Goal: Task Accomplishment & Management: Use online tool/utility

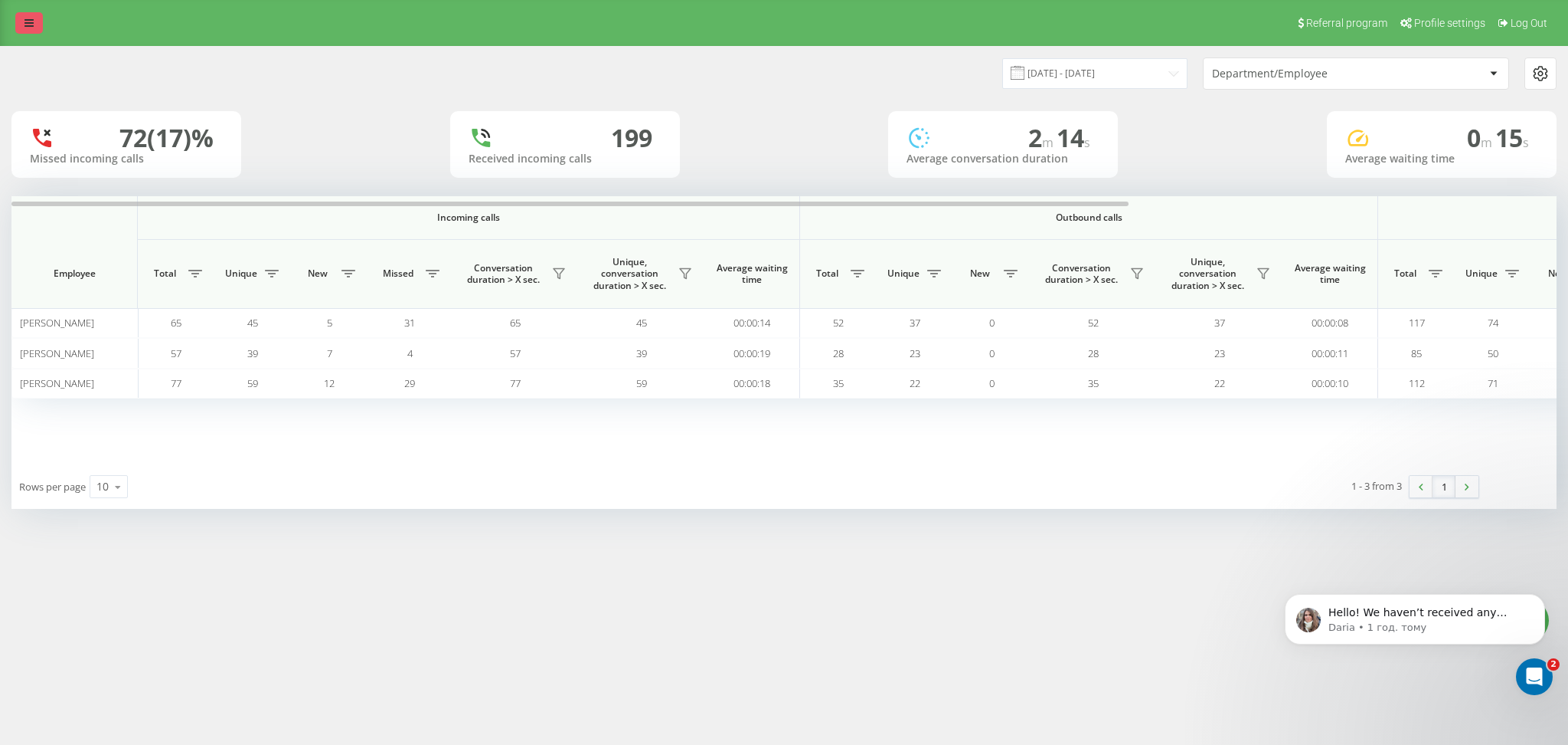
click at [30, 26] on icon at bounding box center [29, 23] width 9 height 11
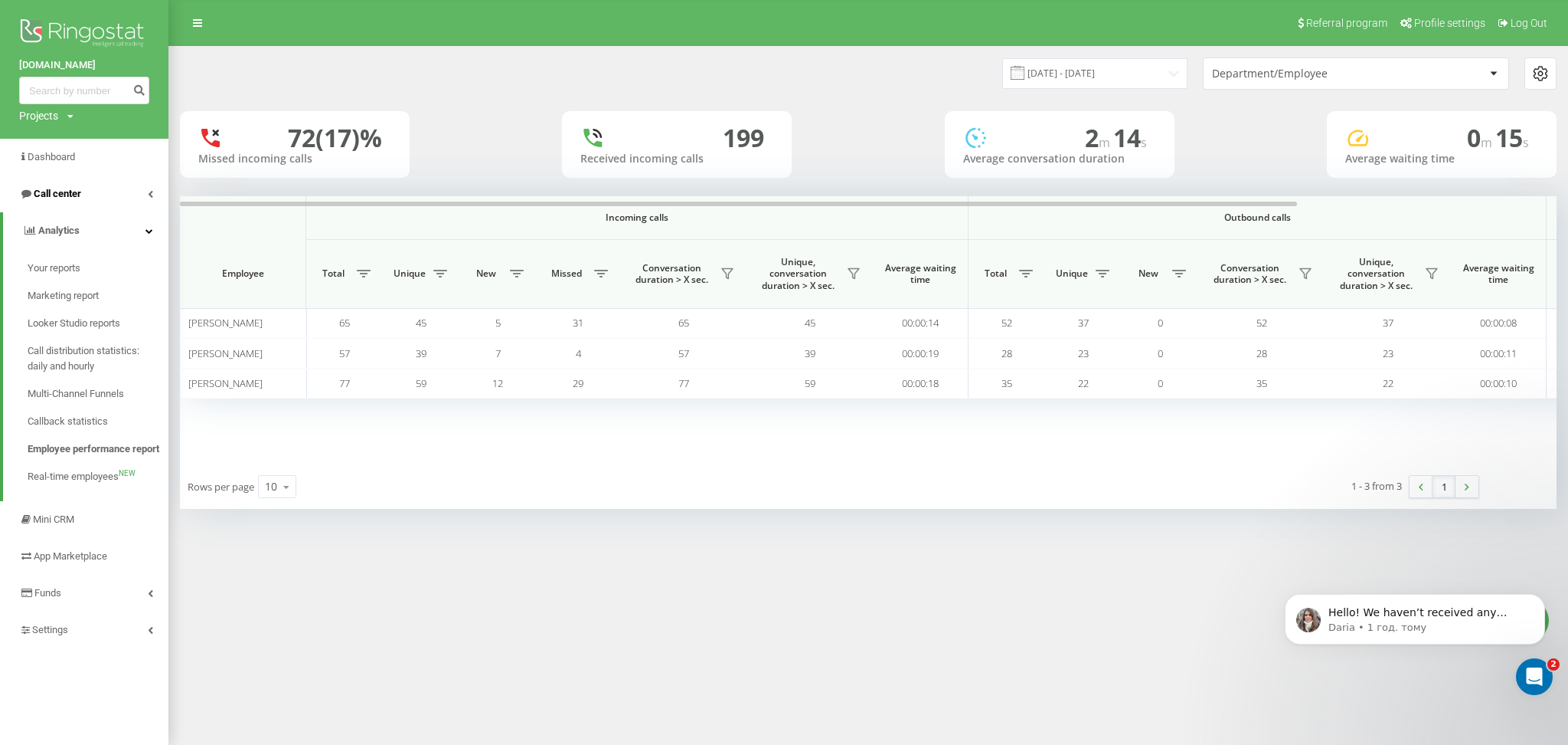
click at [66, 194] on span "Call center" at bounding box center [56, 193] width 47 height 11
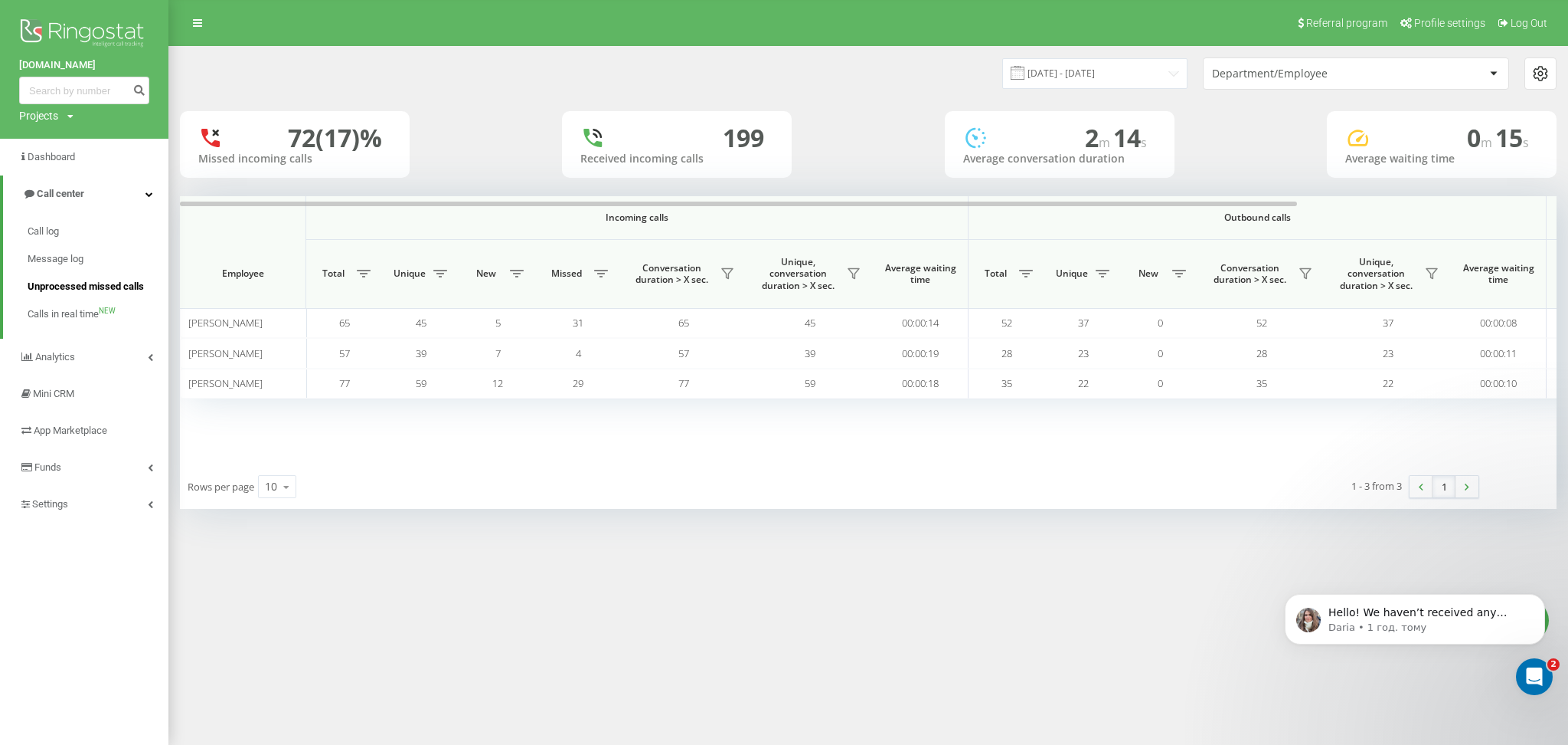
click at [59, 284] on span "Unprocessed missed calls" at bounding box center [86, 287] width 116 height 15
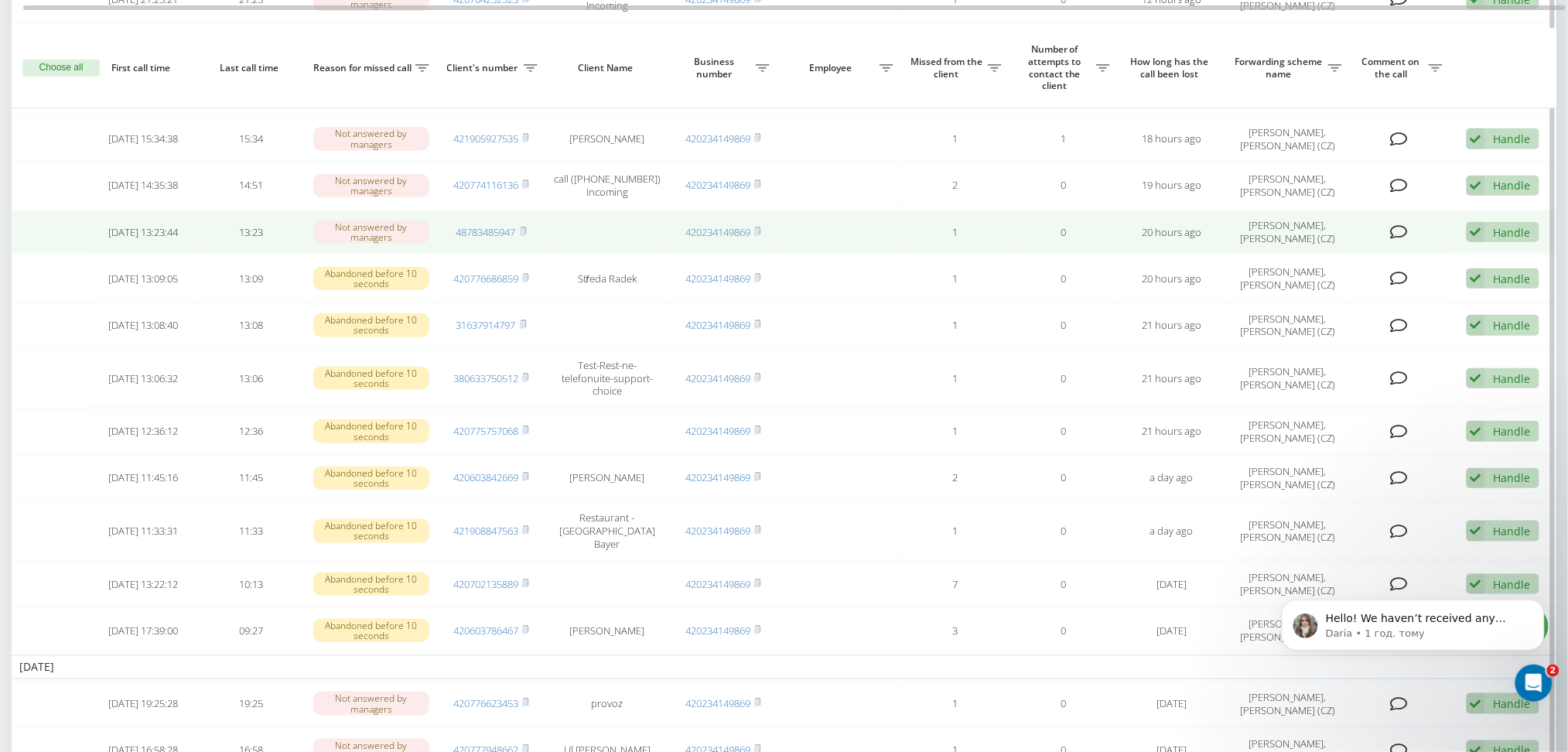
scroll to position [412, 0]
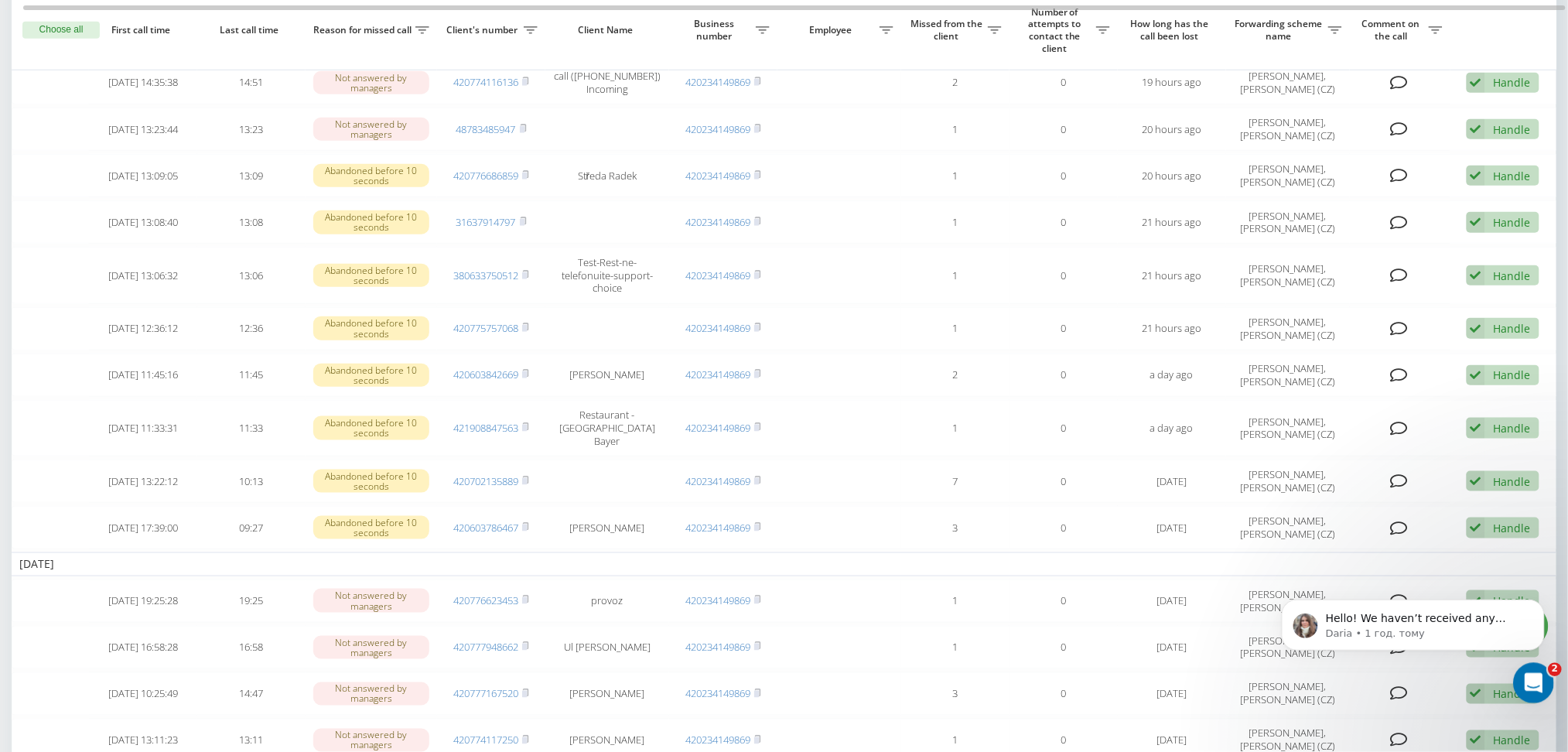
click at [1523, 673] on icon "Відкрити програму для спілкування Intercom" at bounding box center [1531, 681] width 26 height 26
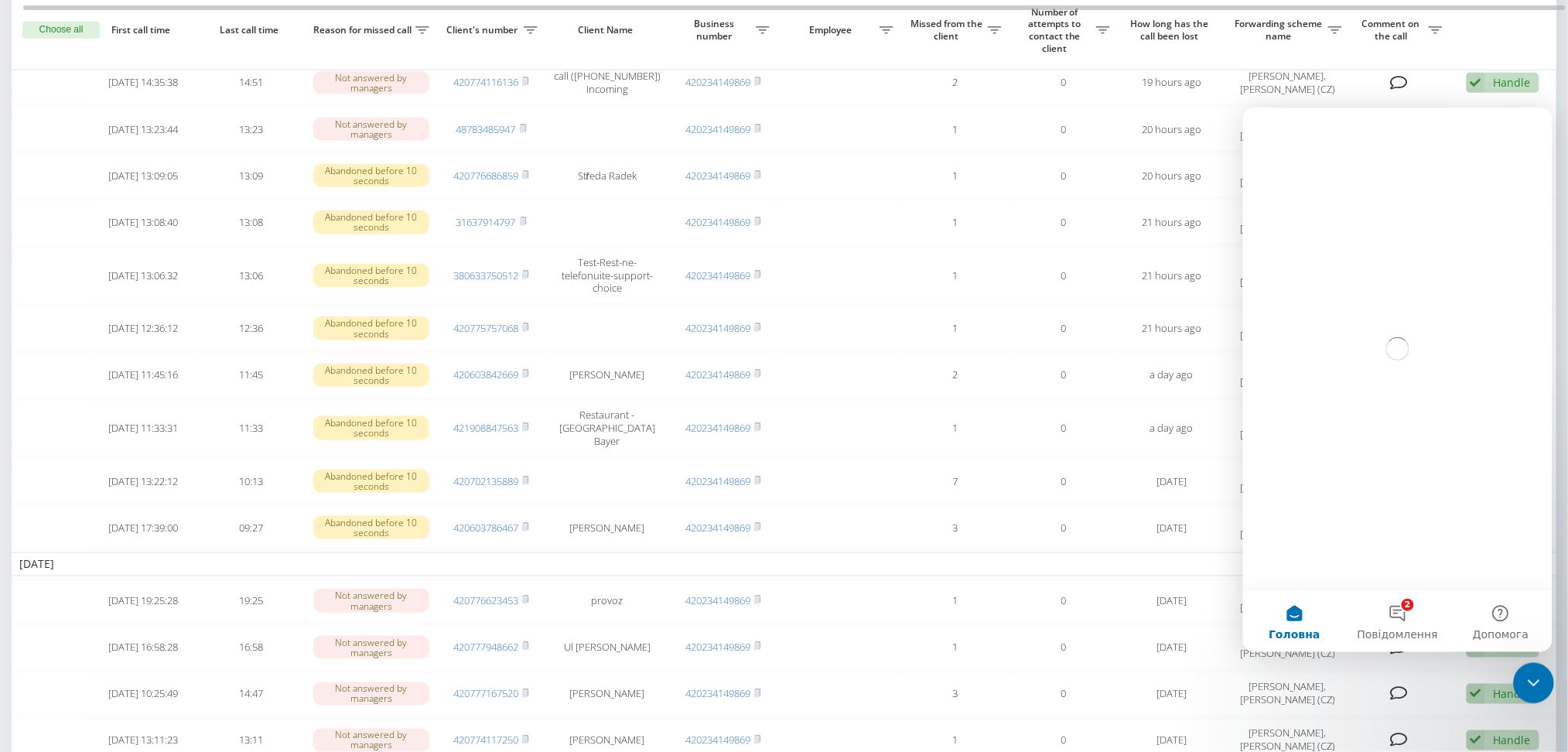
scroll to position [0, 0]
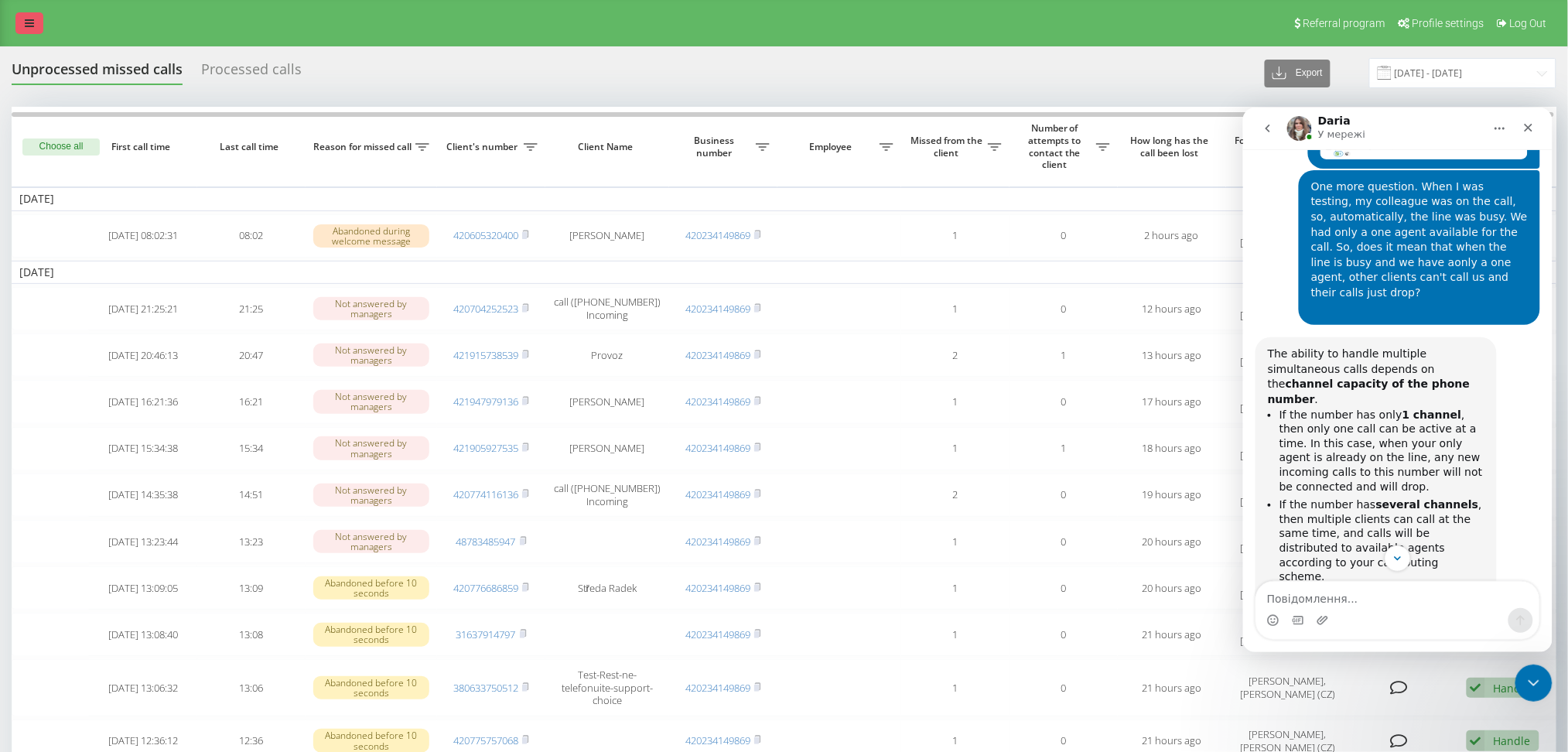
click at [22, 13] on link at bounding box center [29, 22] width 28 height 22
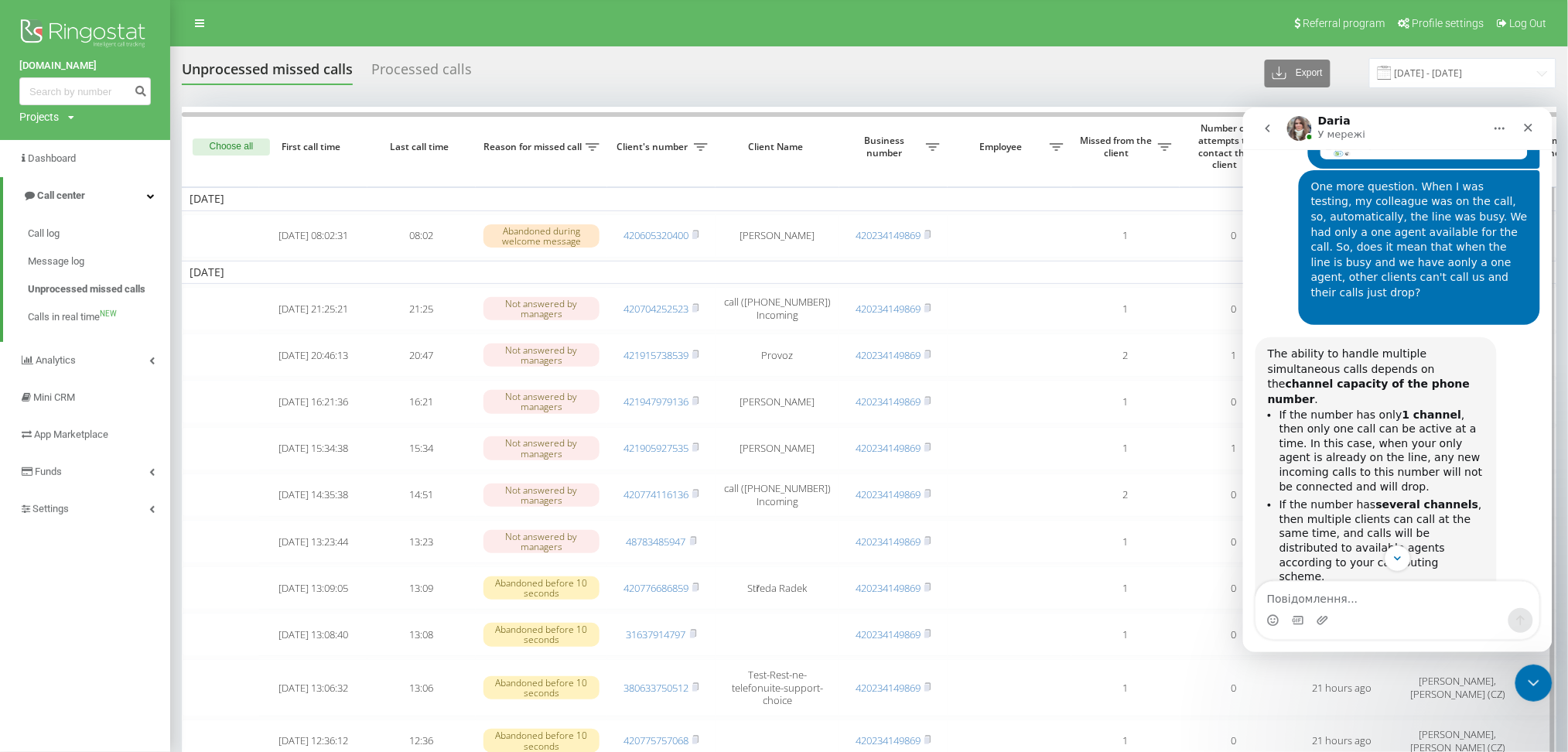
click at [461, 180] on th "Last call time" at bounding box center [421, 146] width 108 height 80
click at [1526, 124] on icon "Закрити" at bounding box center [1528, 127] width 9 height 9
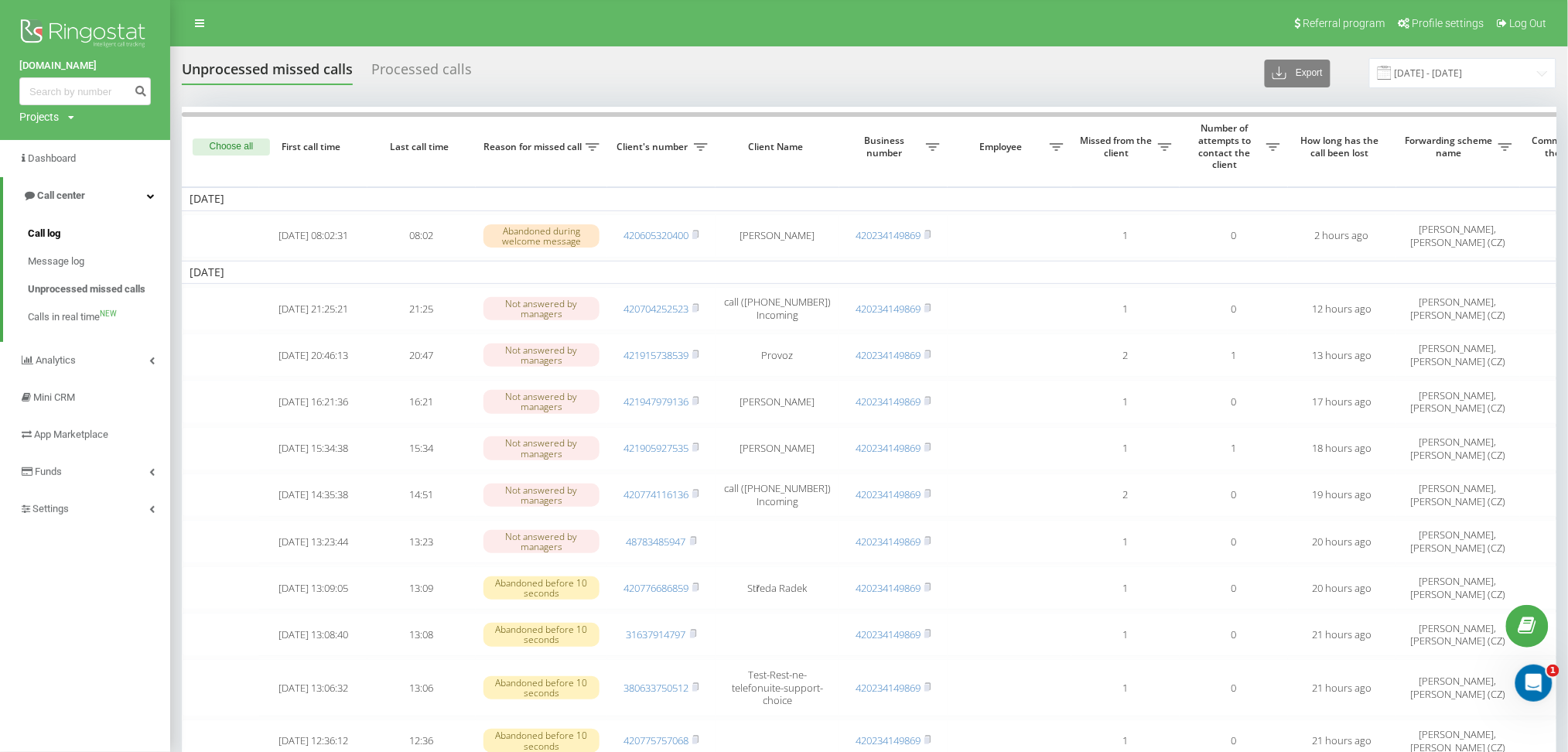
scroll to position [3300, 0]
click at [69, 226] on link "Call log" at bounding box center [99, 233] width 143 height 28
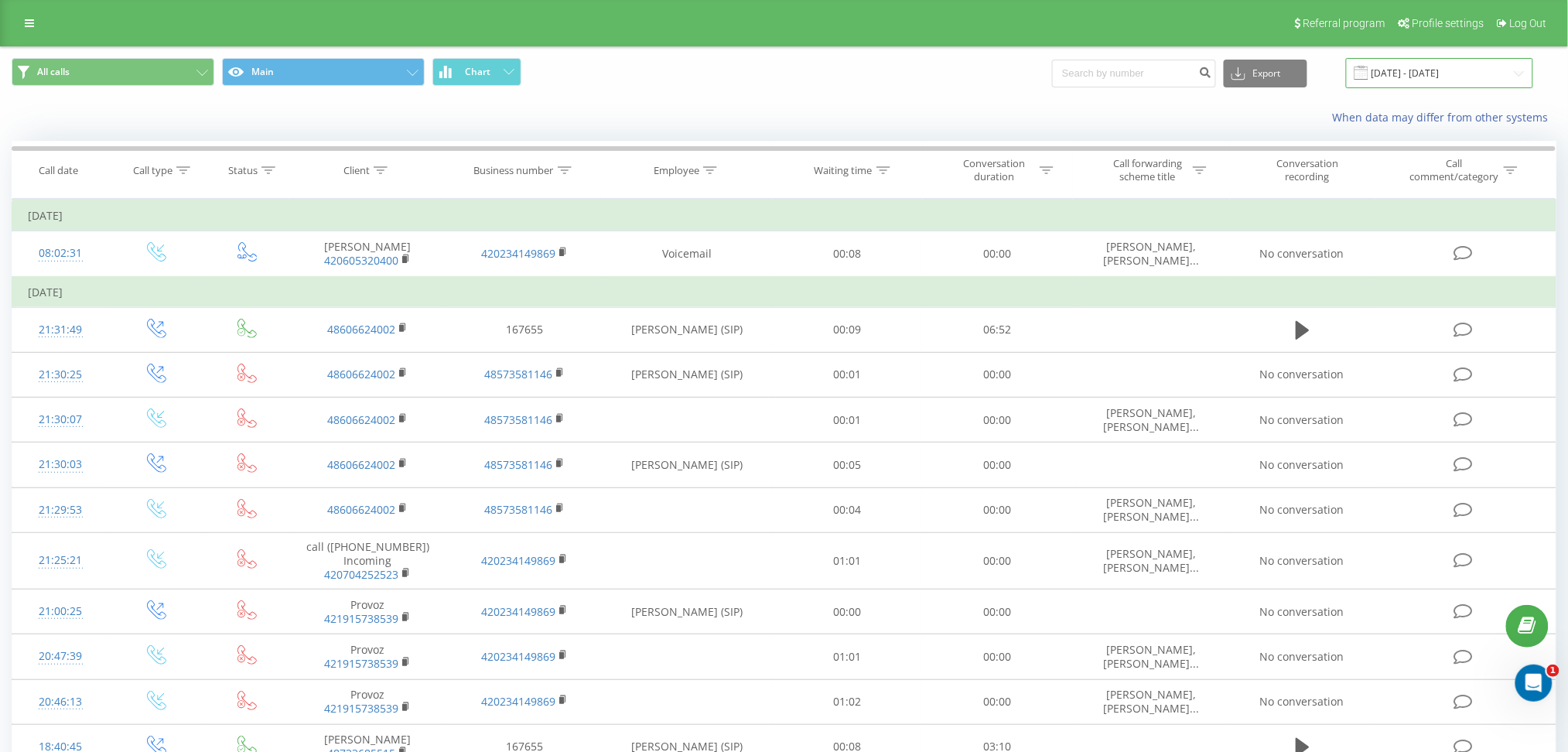
click at [1424, 67] on input "[DATE] - [DATE]" at bounding box center [1439, 73] width 188 height 30
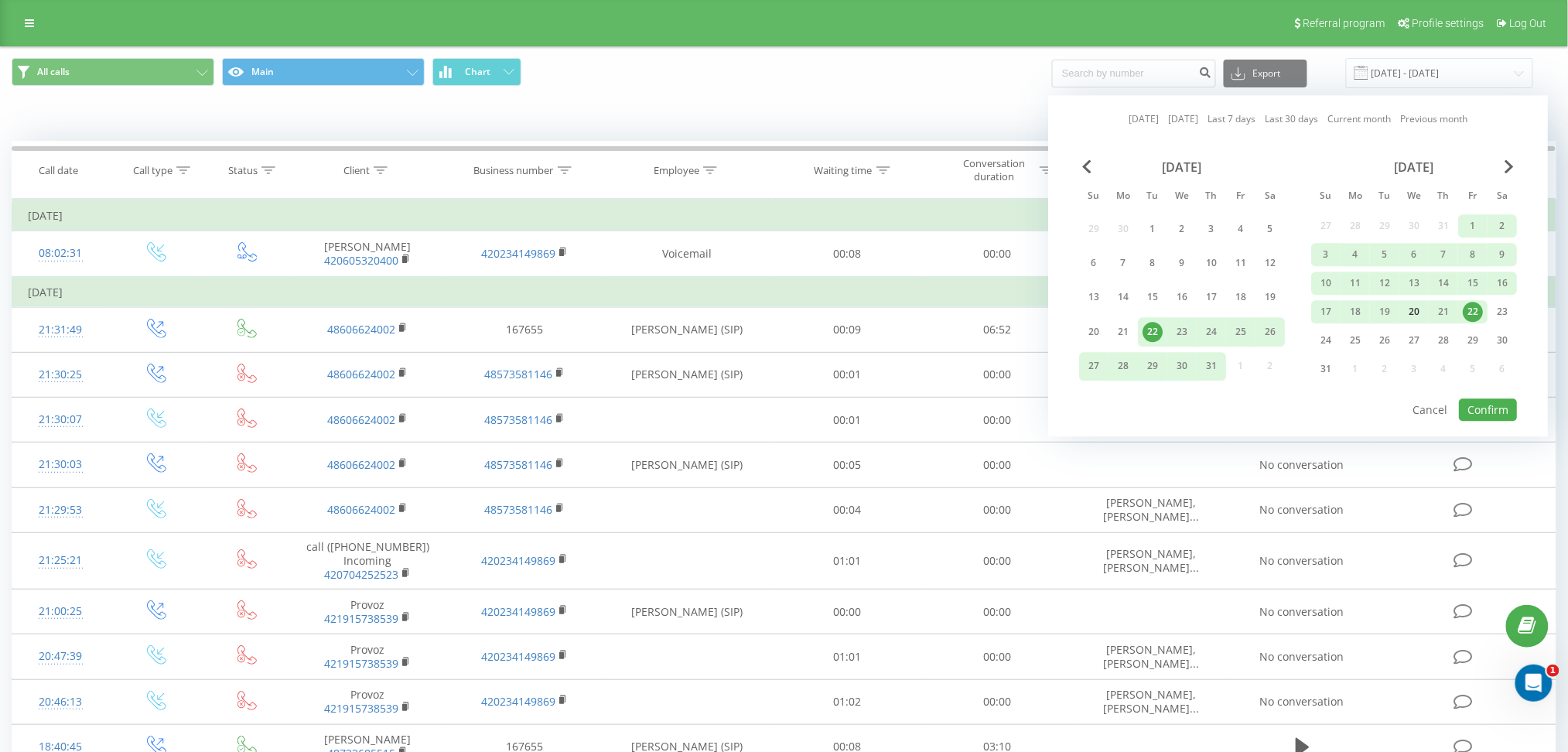
click at [1412, 307] on div "20" at bounding box center [1413, 311] width 20 height 20
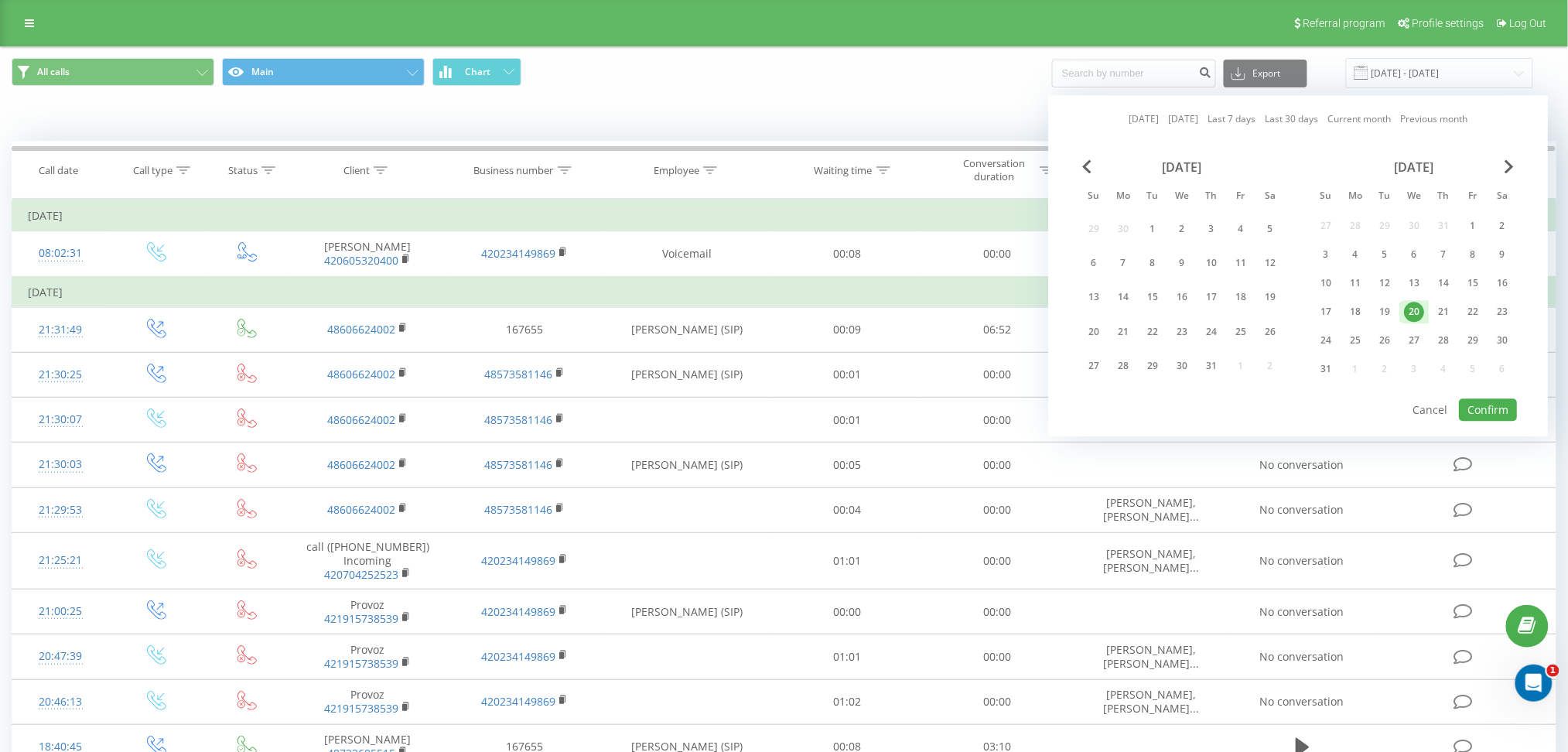
click at [1412, 311] on div "20" at bounding box center [1413, 311] width 20 height 20
click at [1497, 406] on button "Confirm" at bounding box center [1487, 410] width 58 height 22
type input "20.08.2025 - 20.08.2025"
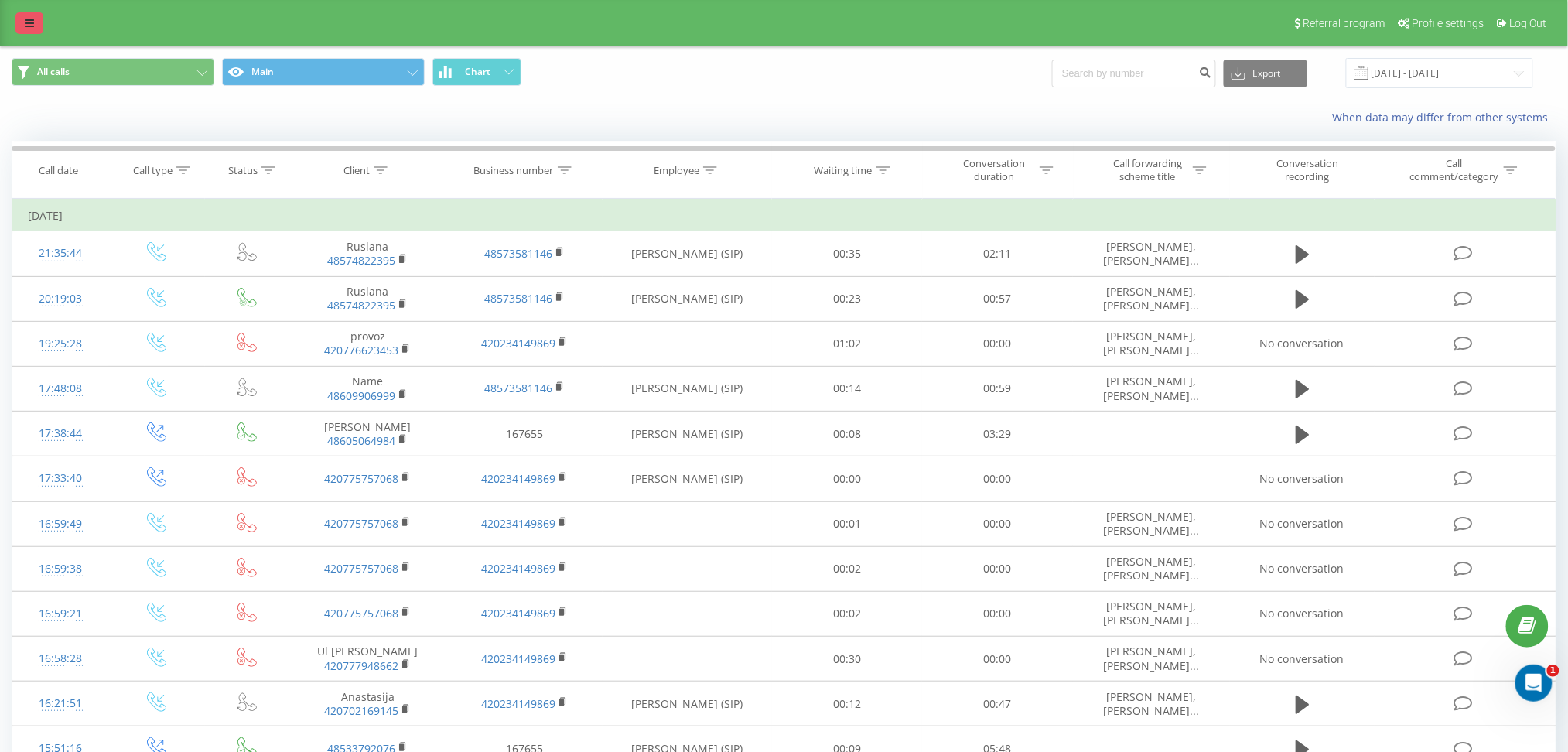
click at [33, 25] on icon at bounding box center [29, 23] width 10 height 11
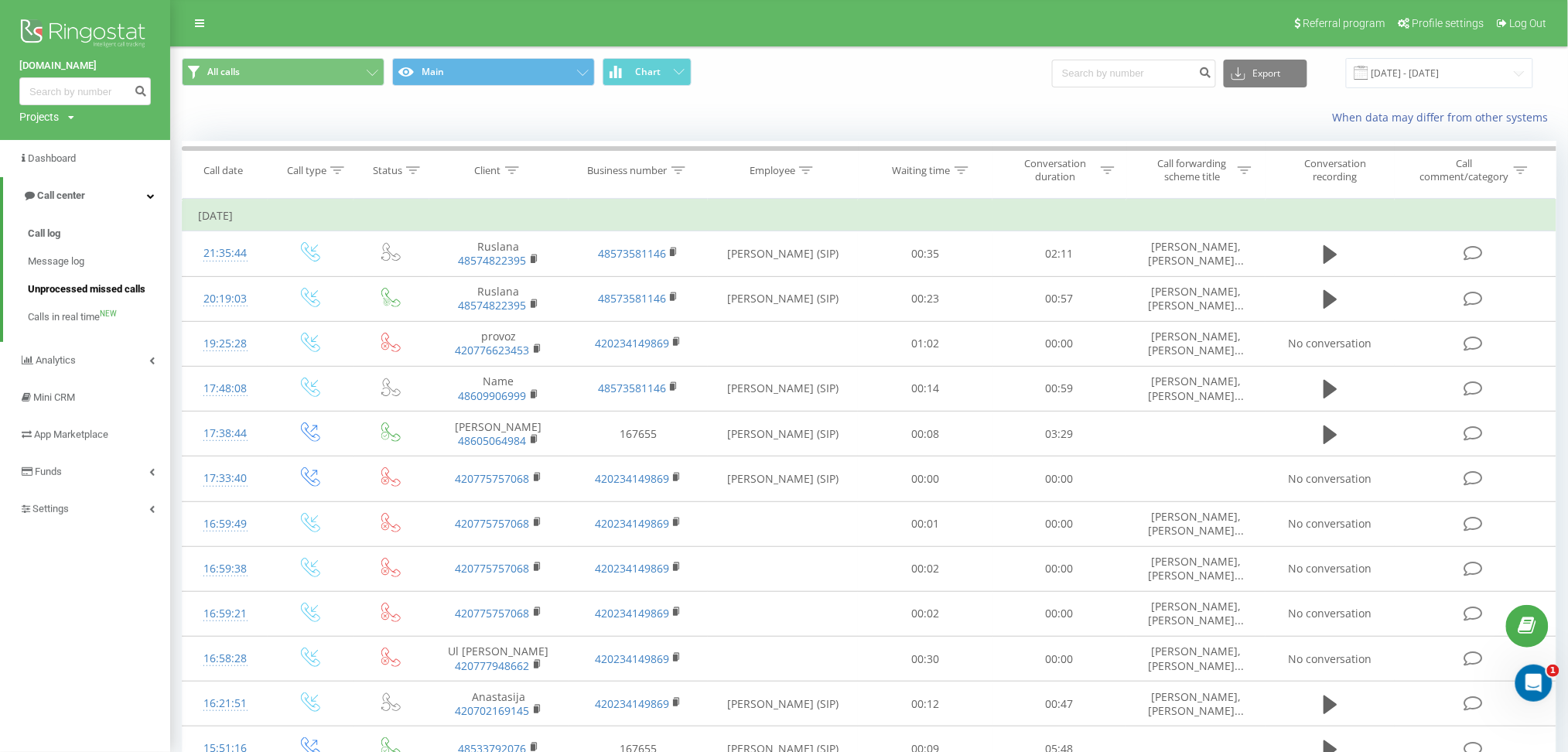
click at [80, 289] on span "Unprocessed missed calls" at bounding box center [86, 290] width 118 height 16
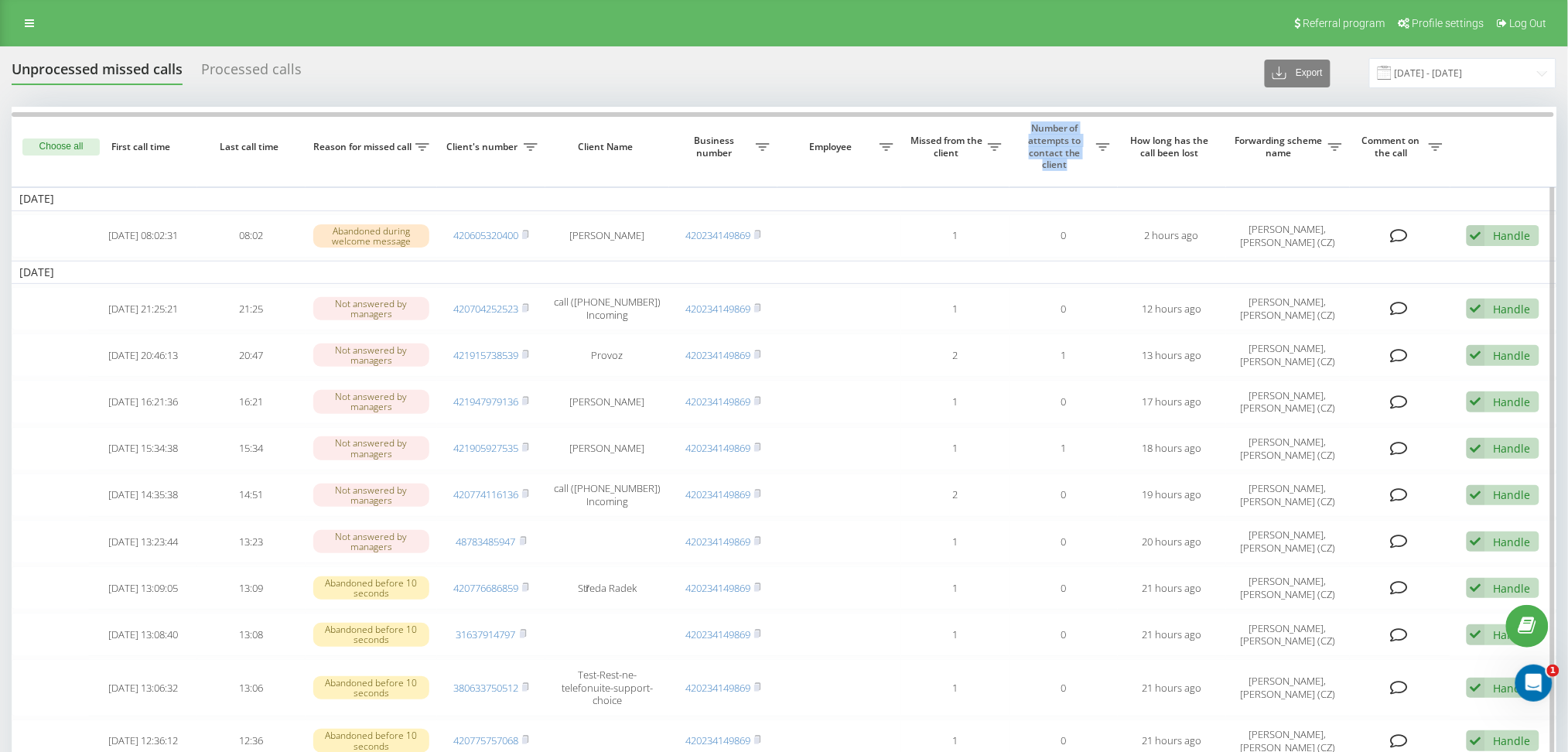
drag, startPoint x: 1025, startPoint y: 131, endPoint x: 1072, endPoint y: 165, distance: 58.0
click at [1072, 165] on span "Number of attempts to contact the client" at bounding box center [1056, 145] width 79 height 48
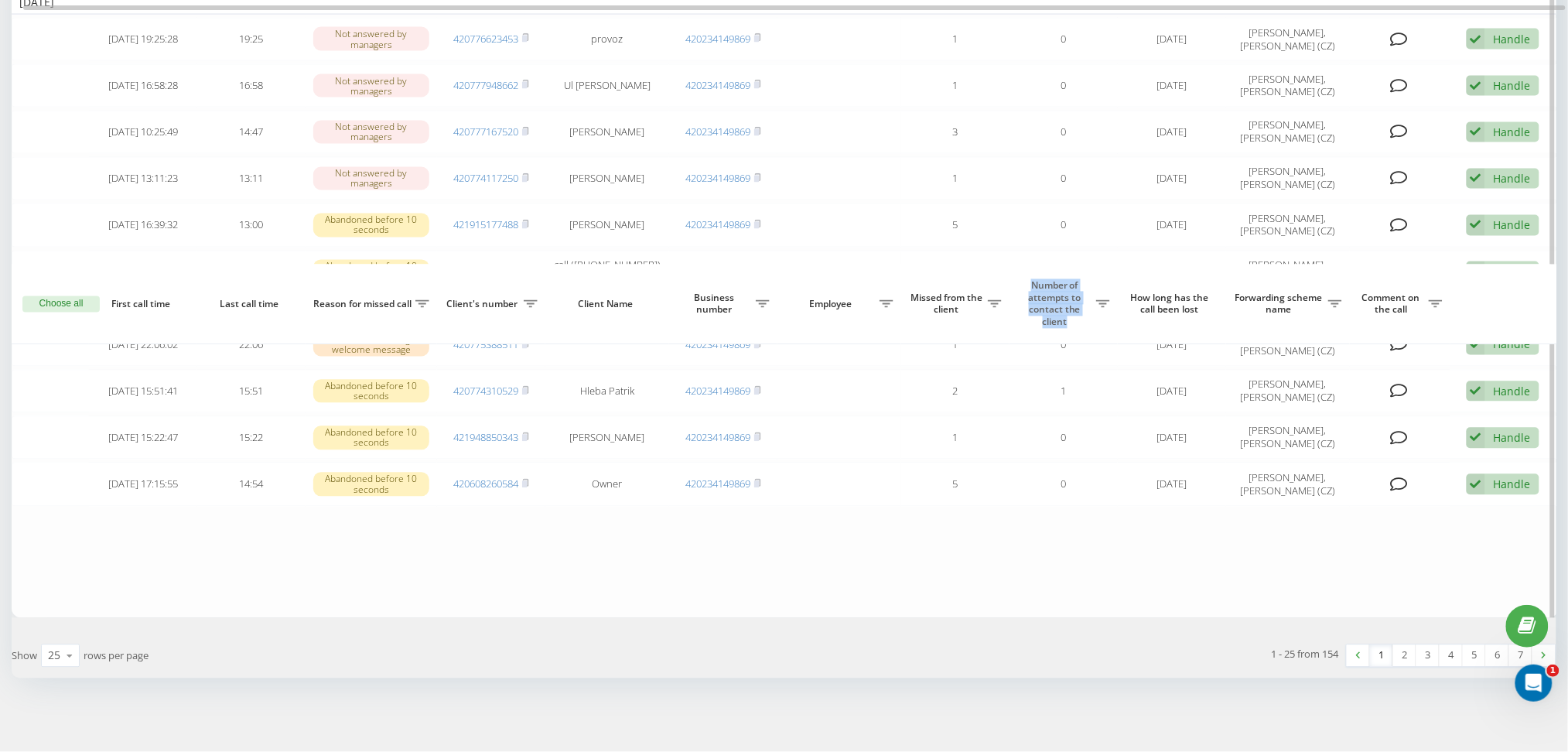
scroll to position [1258, 0]
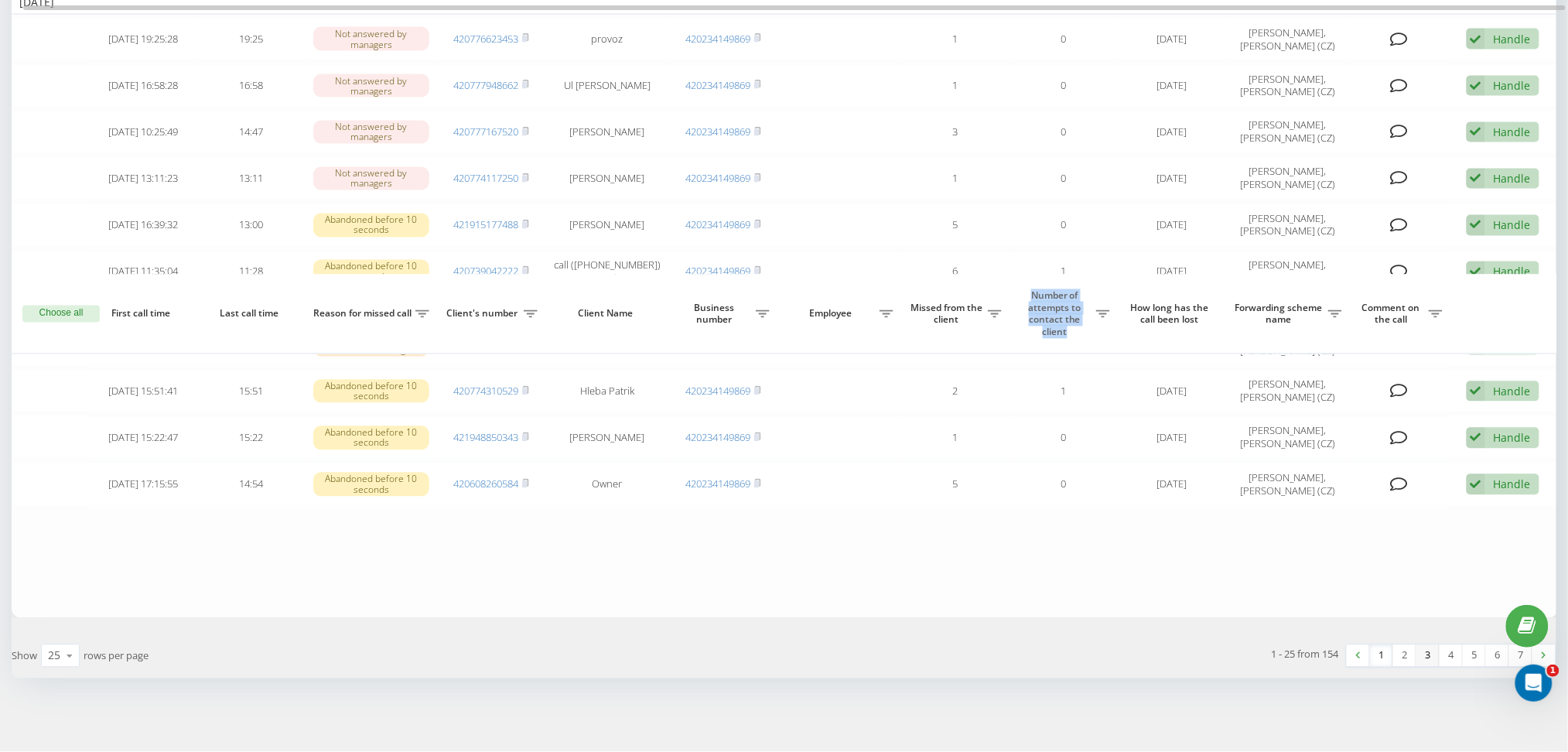
click at [1429, 662] on link "3" at bounding box center [1427, 655] width 23 height 22
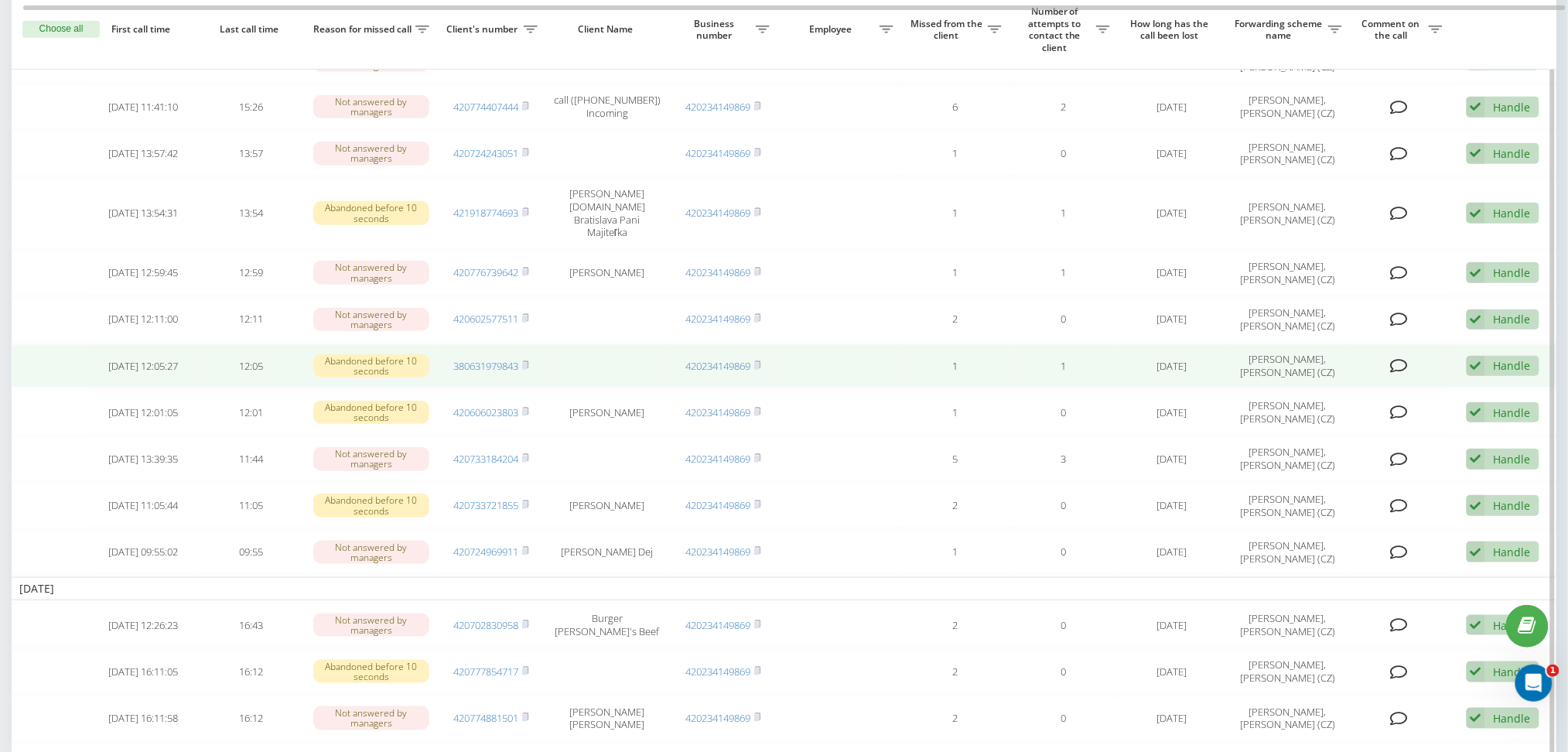
scroll to position [309, 0]
